Goal: Book appointment/travel/reservation

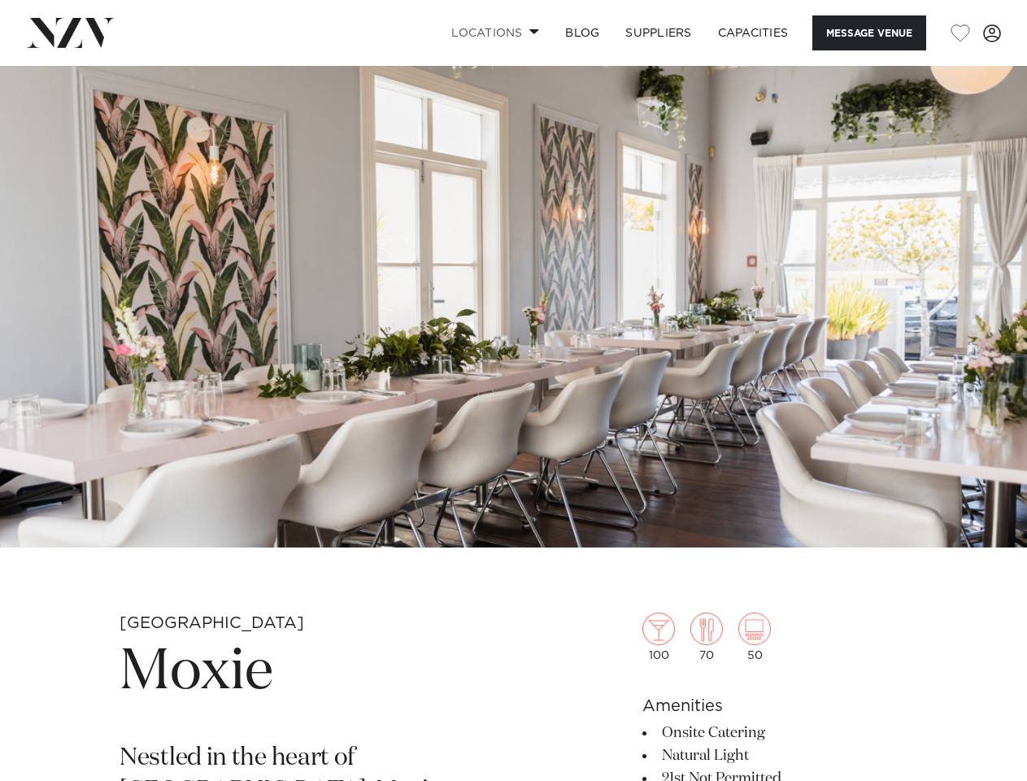
click at [492, 33] on link "Locations" at bounding box center [495, 32] width 114 height 35
click at [868, 33] on button "Message Venue" at bounding box center [869, 32] width 114 height 35
